Goal: Information Seeking & Learning: Find contact information

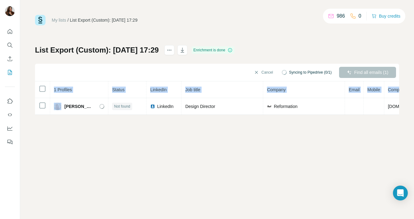
drag, startPoint x: 65, startPoint y: 106, endPoint x: 383, endPoint y: 126, distance: 319.1
click at [383, 126] on div "My lists / List Export (Custom): 21/08/2025 17:29 986 0 Buy credits List Export…" at bounding box center [217, 109] width 394 height 219
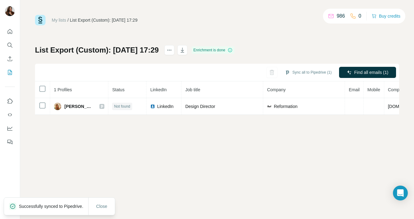
click at [204, 132] on div "My lists / List Export (Custom): 21/08/2025 17:29 986 0 Buy credits List Export…" at bounding box center [217, 109] width 394 height 219
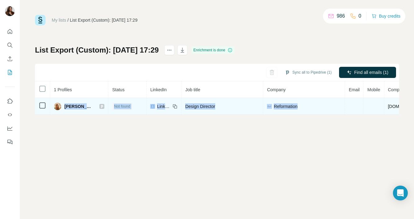
drag, startPoint x: 65, startPoint y: 107, endPoint x: 338, endPoint y: 108, distance: 273.0
click at [338, 108] on tr "Larissa Riley Not found LinkedIn Design Director Reformation thereformation.com…" at bounding box center [269, 106] width 468 height 17
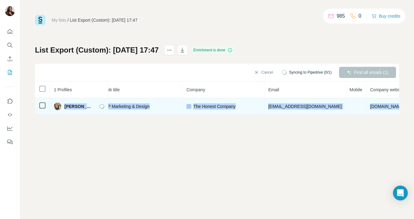
scroll to position [0, 140]
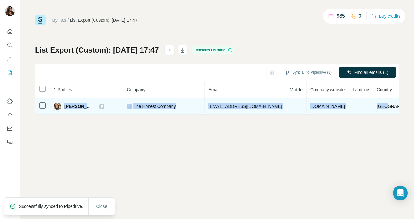
drag, startPoint x: 65, startPoint y: 107, endPoint x: 376, endPoint y: 106, distance: 310.4
click at [376, 106] on tr "Laura Conlon Email found LinkedIn VP Marketing & Design The Honest Company lcon…" at bounding box center [160, 106] width 531 height 17
copy tr "Laura Conlon Email found LinkedIn VP Marketing & Design The Honest Company lcon…"
